Goal: Task Accomplishment & Management: Manage account settings

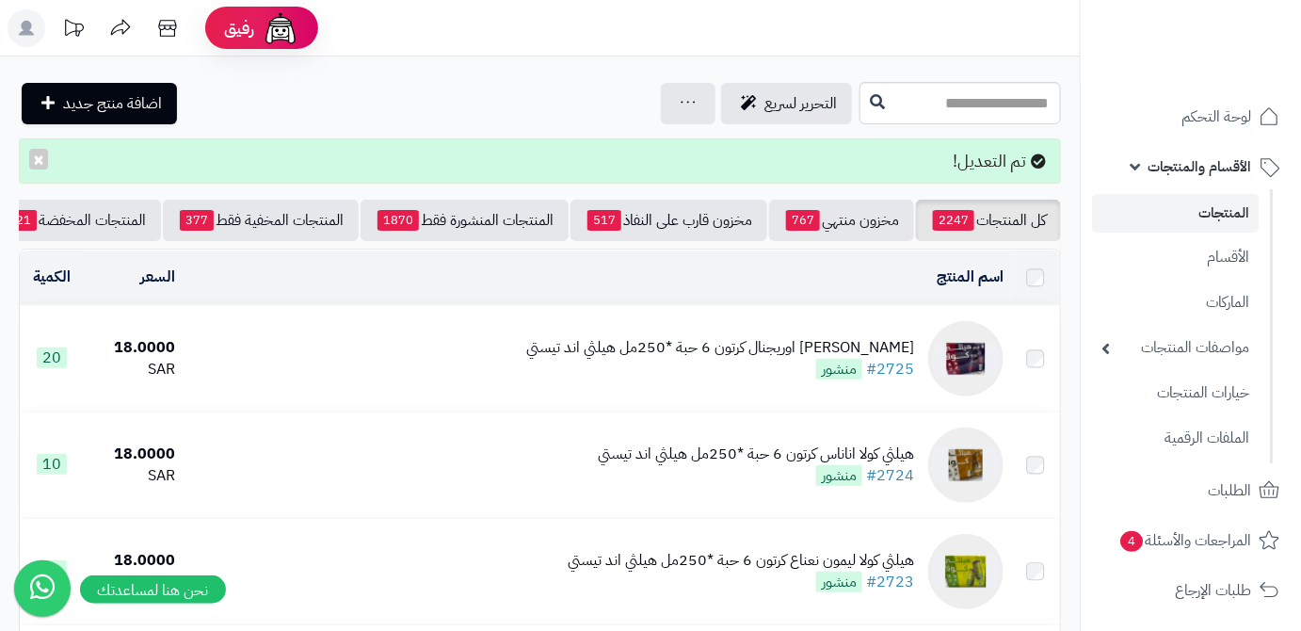
scroll to position [0, -199]
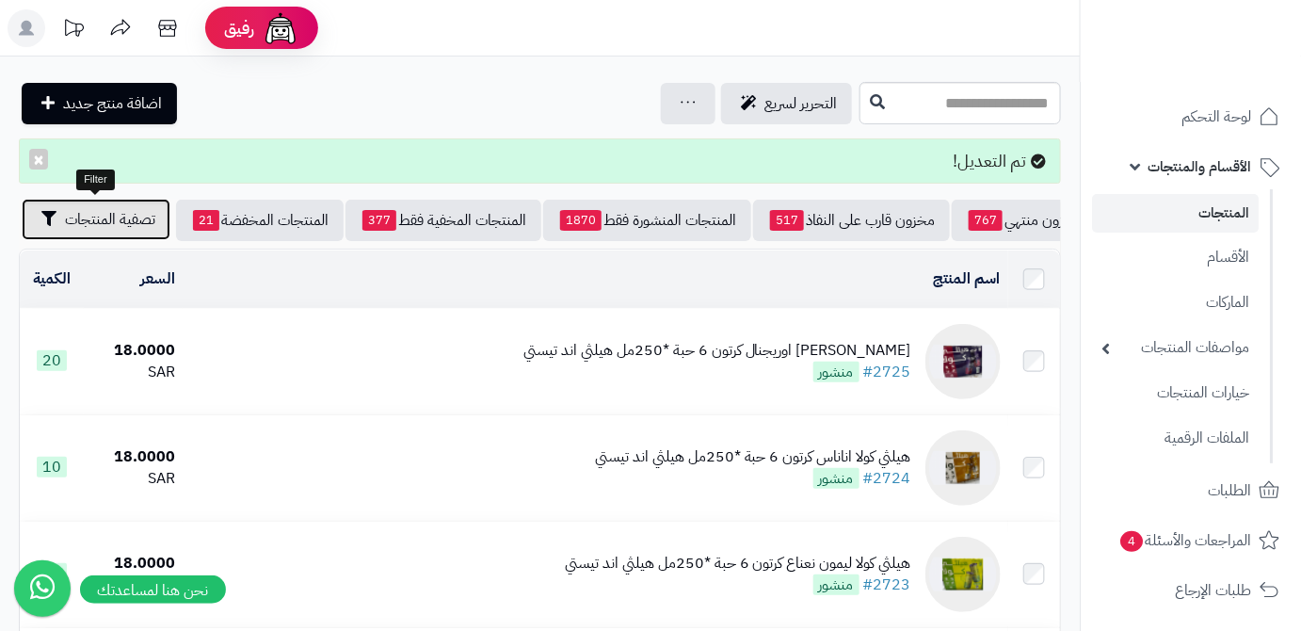
click at [109, 229] on span "تصفية المنتجات" at bounding box center [110, 219] width 90 height 23
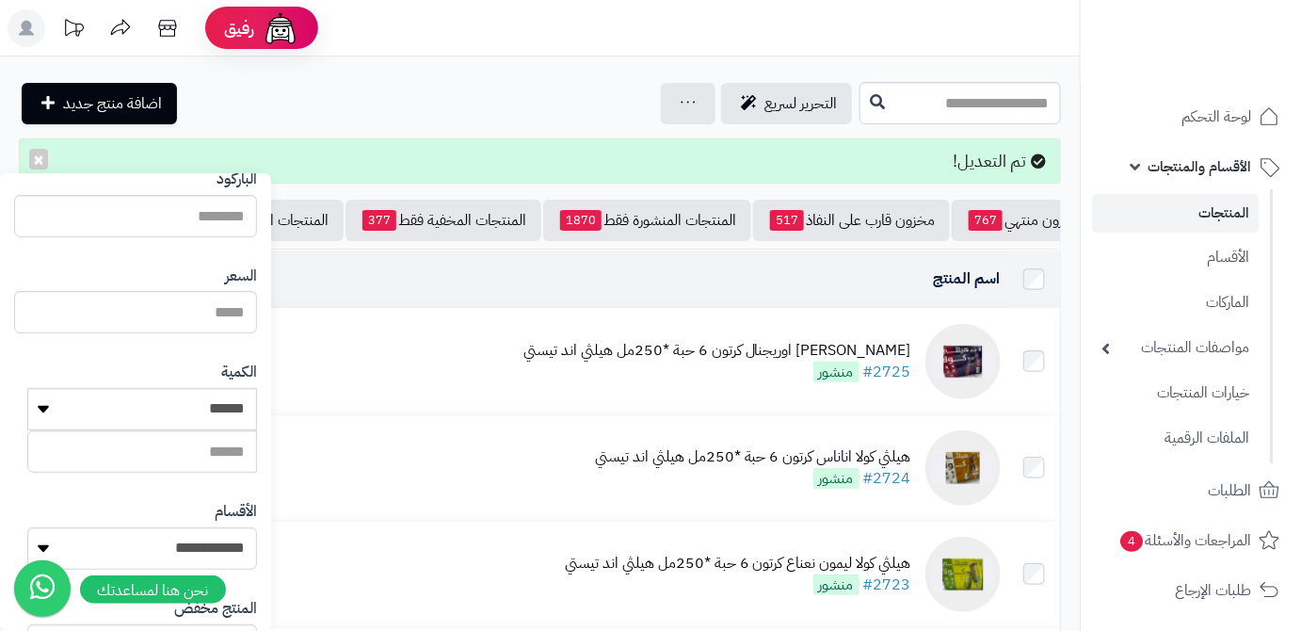
scroll to position [170, 0]
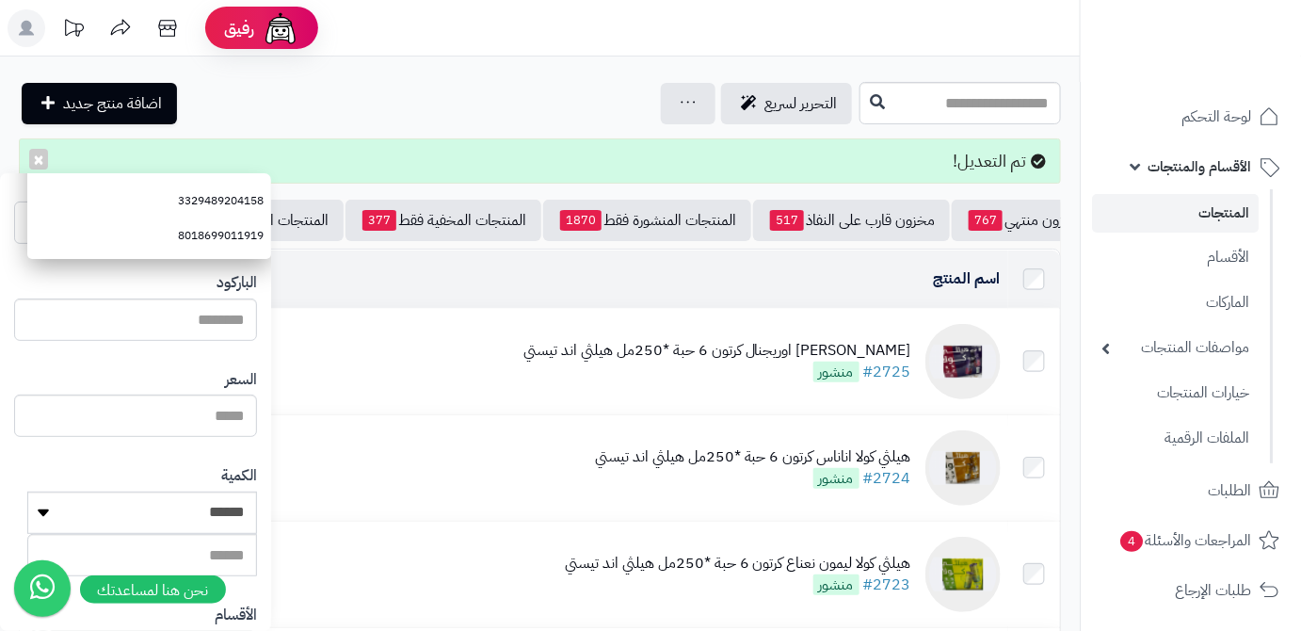
paste input "**********"
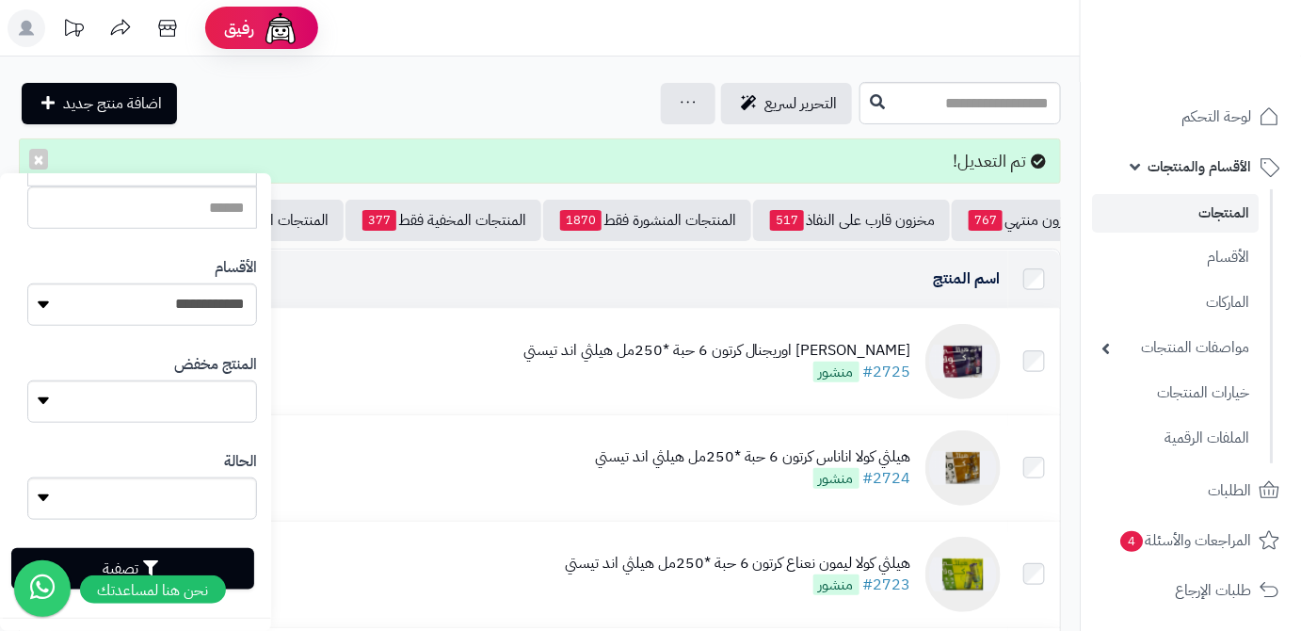
scroll to position [520, 0]
type input "**********"
click at [243, 560] on button "تصفية" at bounding box center [132, 565] width 243 height 41
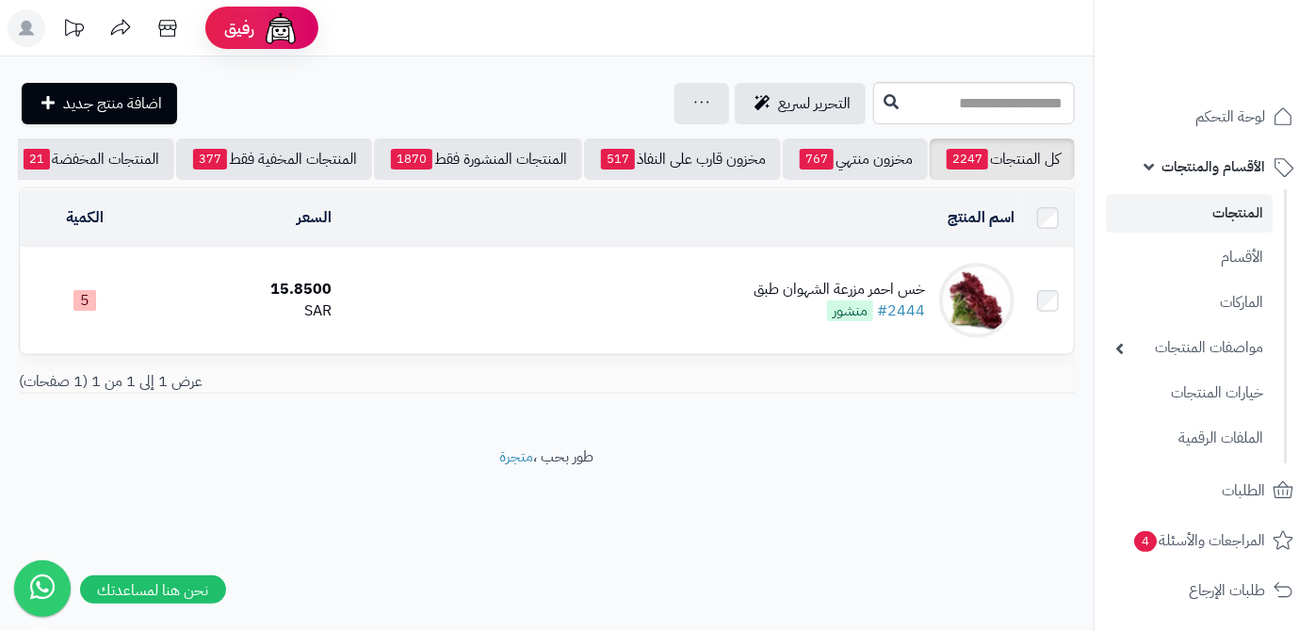
click at [783, 293] on div "خس احمر مزرعة الشهوان طبق" at bounding box center [838, 290] width 171 height 22
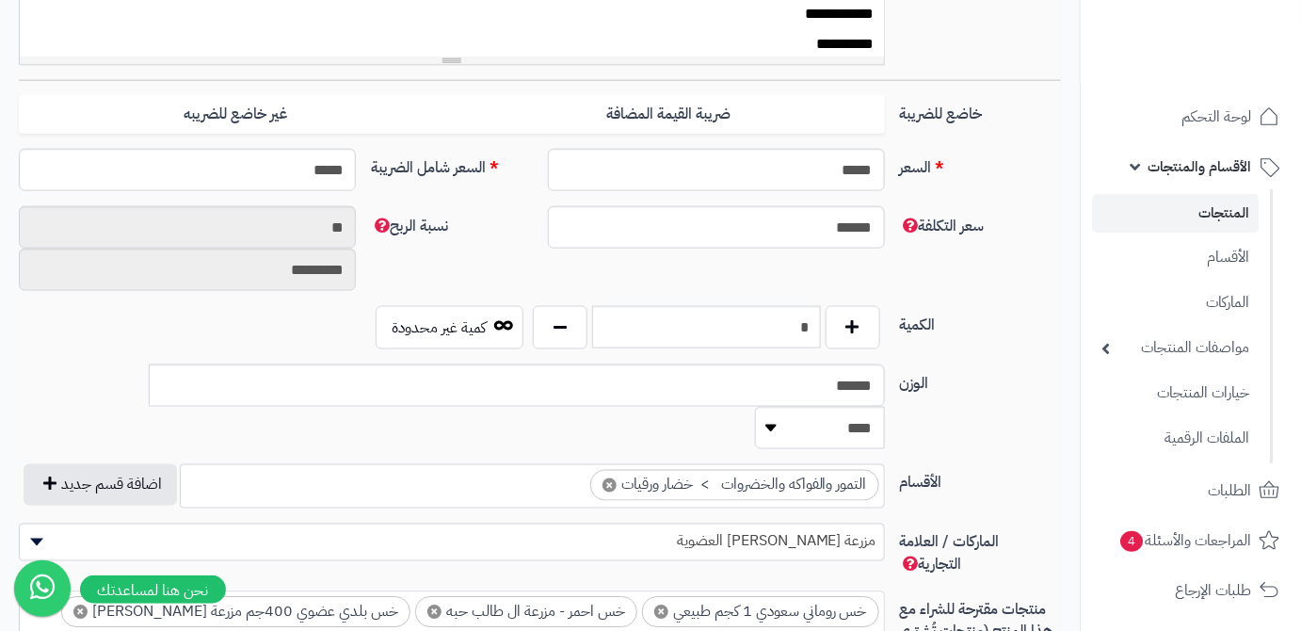
scroll to position [770, 0]
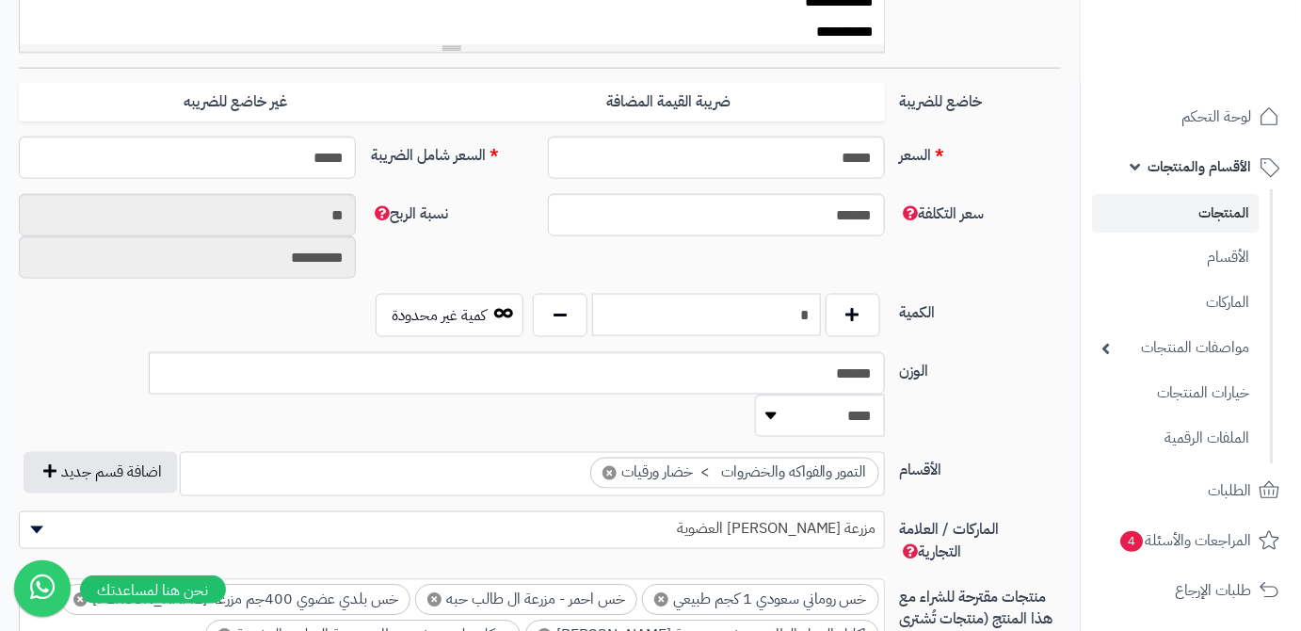
click at [788, 330] on input "*" at bounding box center [706, 315] width 229 height 42
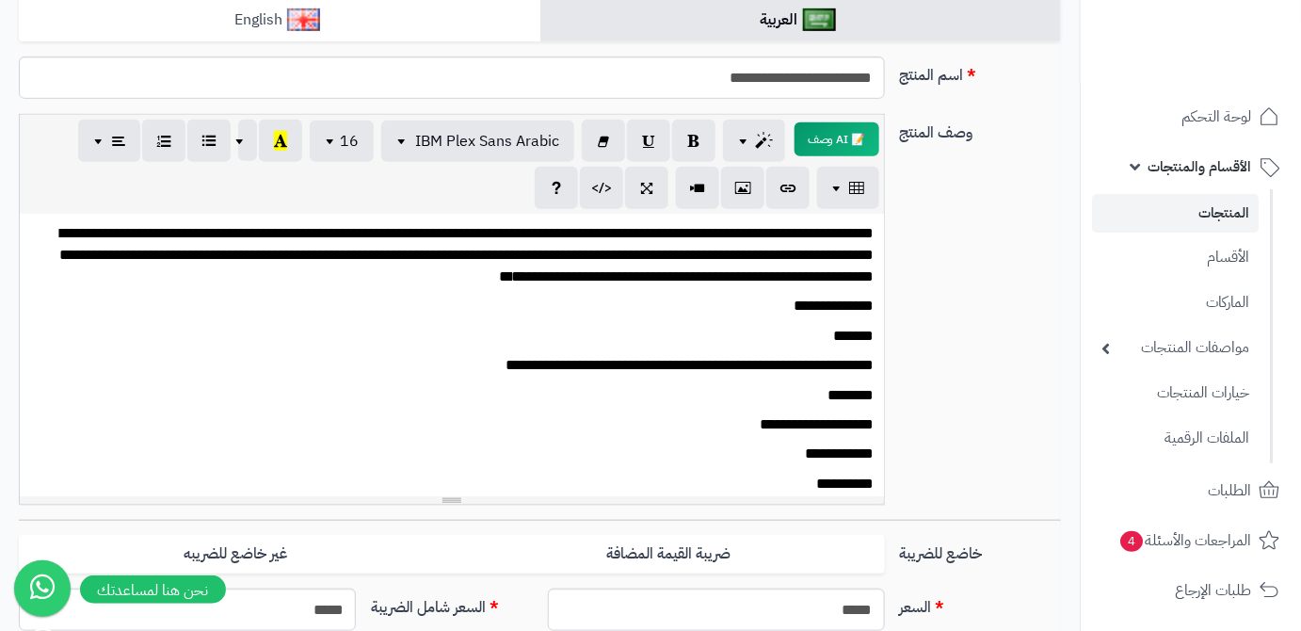
scroll to position [85, 0]
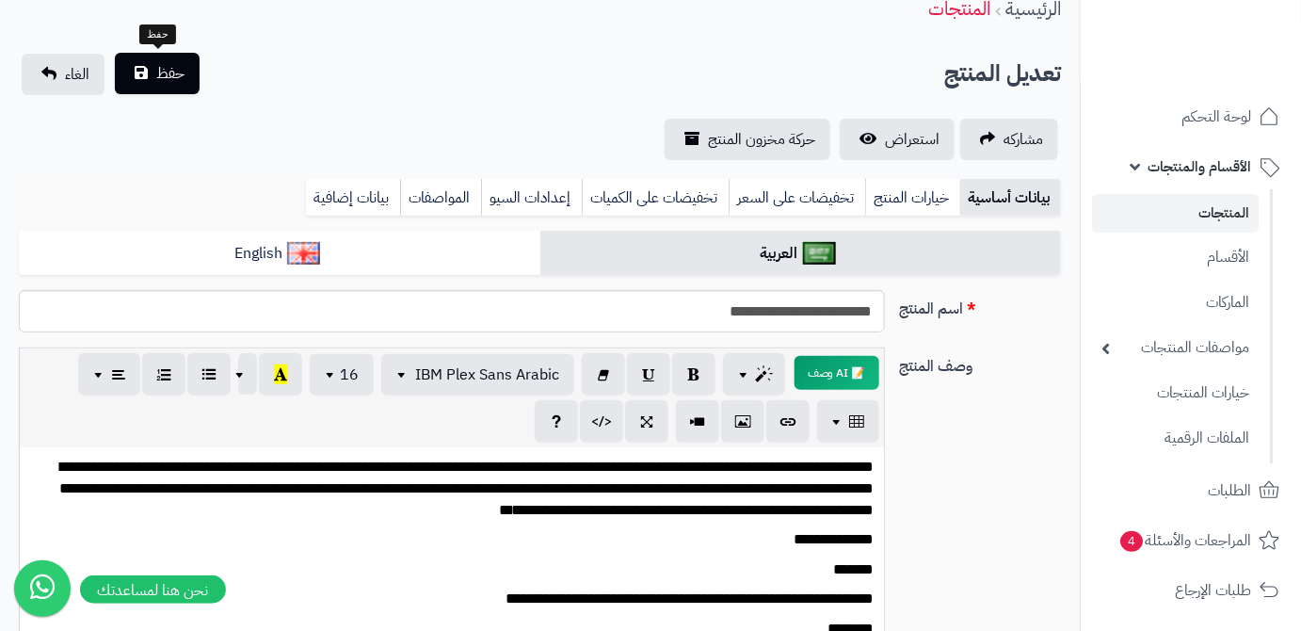
type input "*"
click at [143, 73] on button "حفظ" at bounding box center [157, 73] width 85 height 41
